Goal: Task Accomplishment & Management: Use online tool/utility

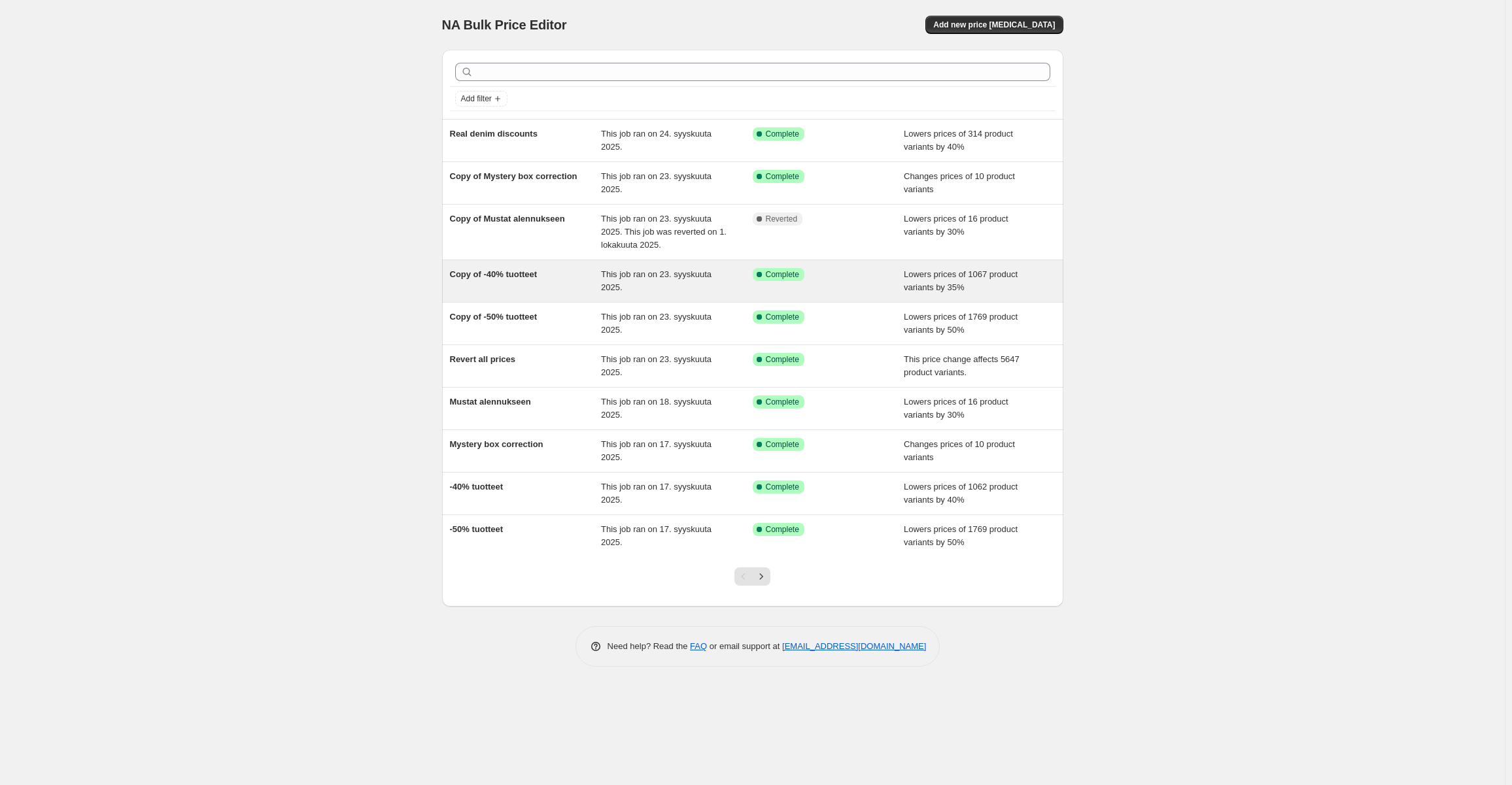
click at [525, 274] on span "Copy of -40% tuotteet" at bounding box center [494, 274] width 88 height 10
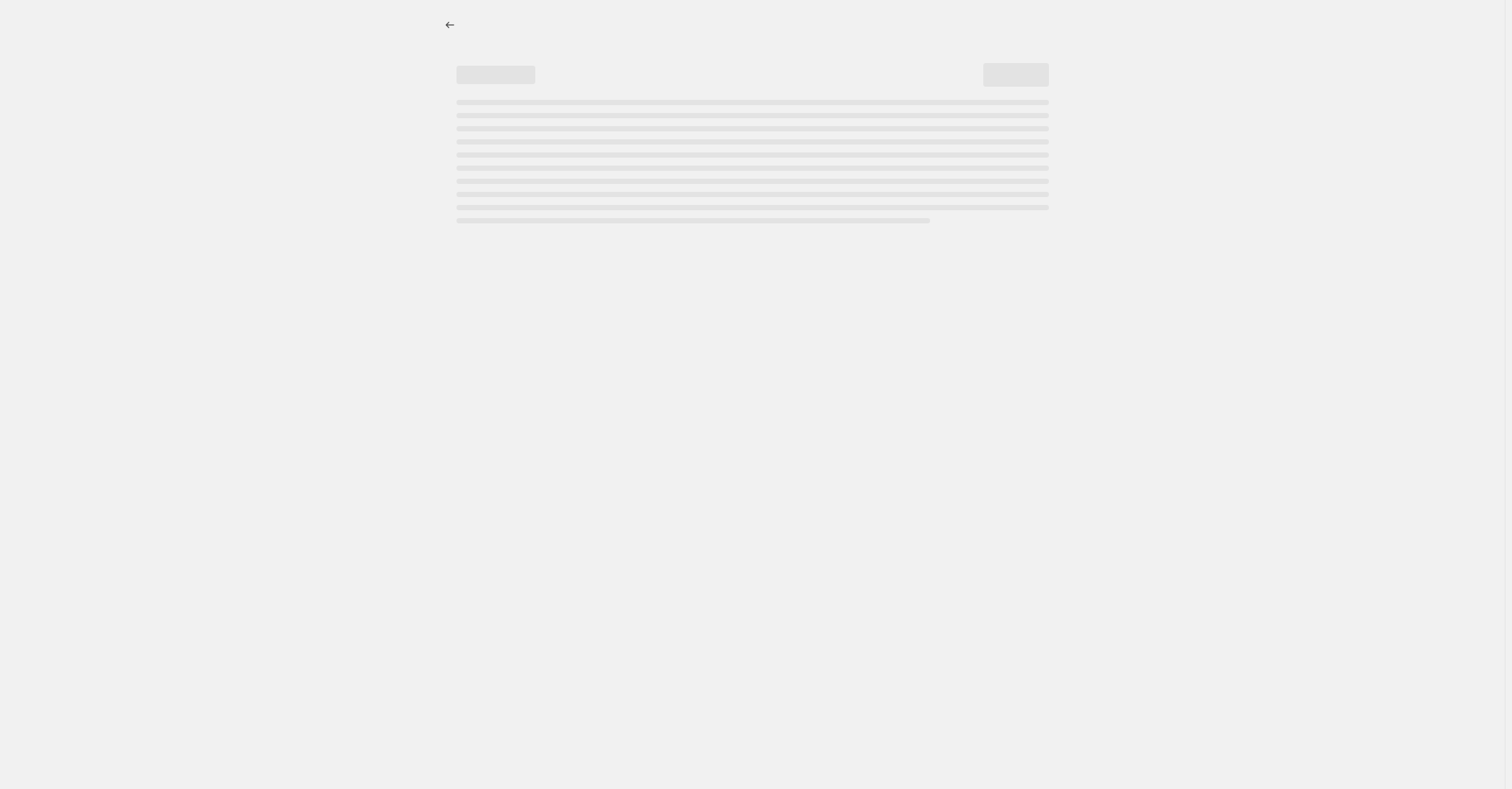
select select "percentage"
select select "tag"
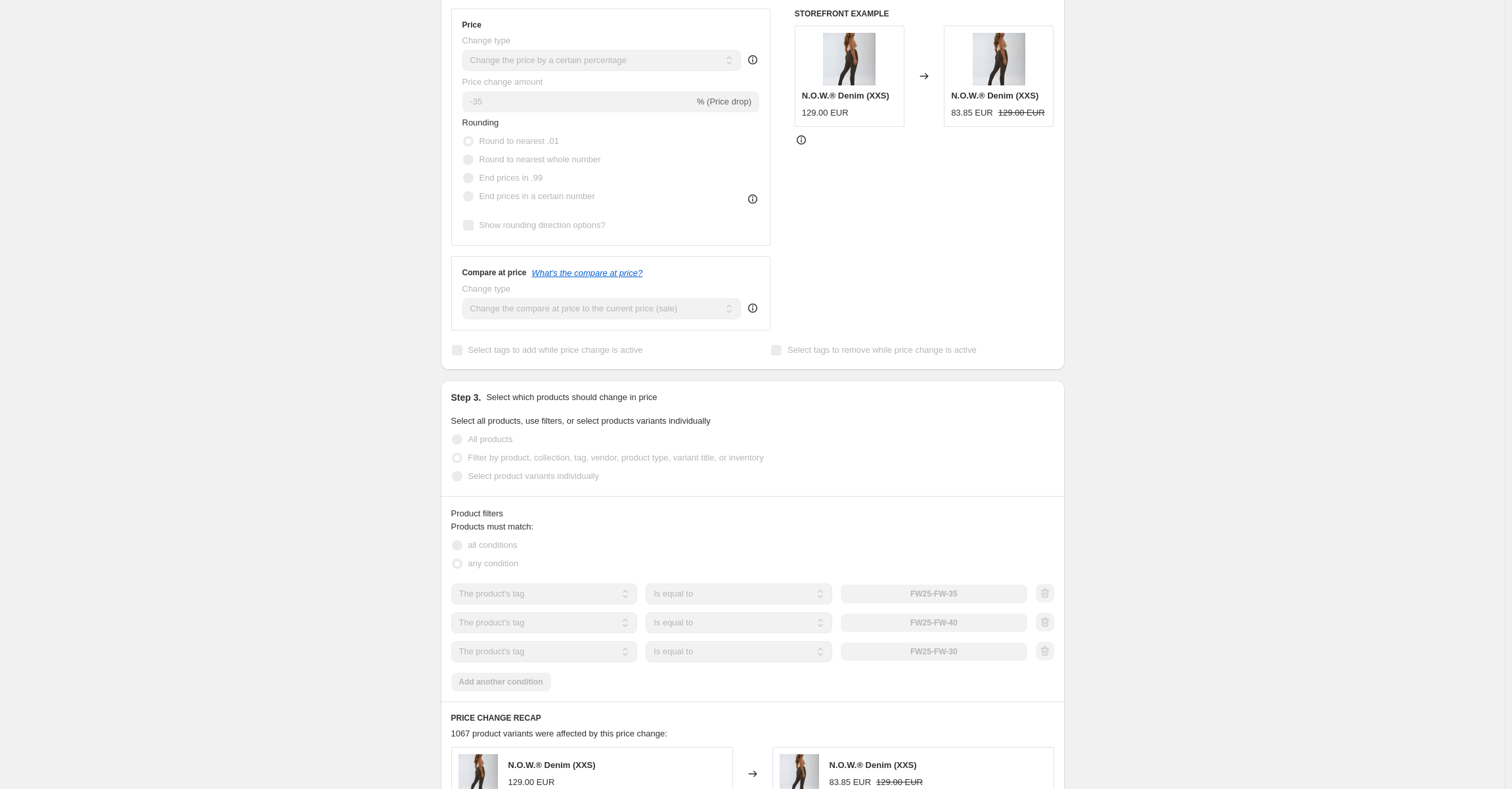
scroll to position [263, 0]
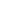
select select "percentage"
select select "tag"
